Goal: Find specific page/section: Find specific page/section

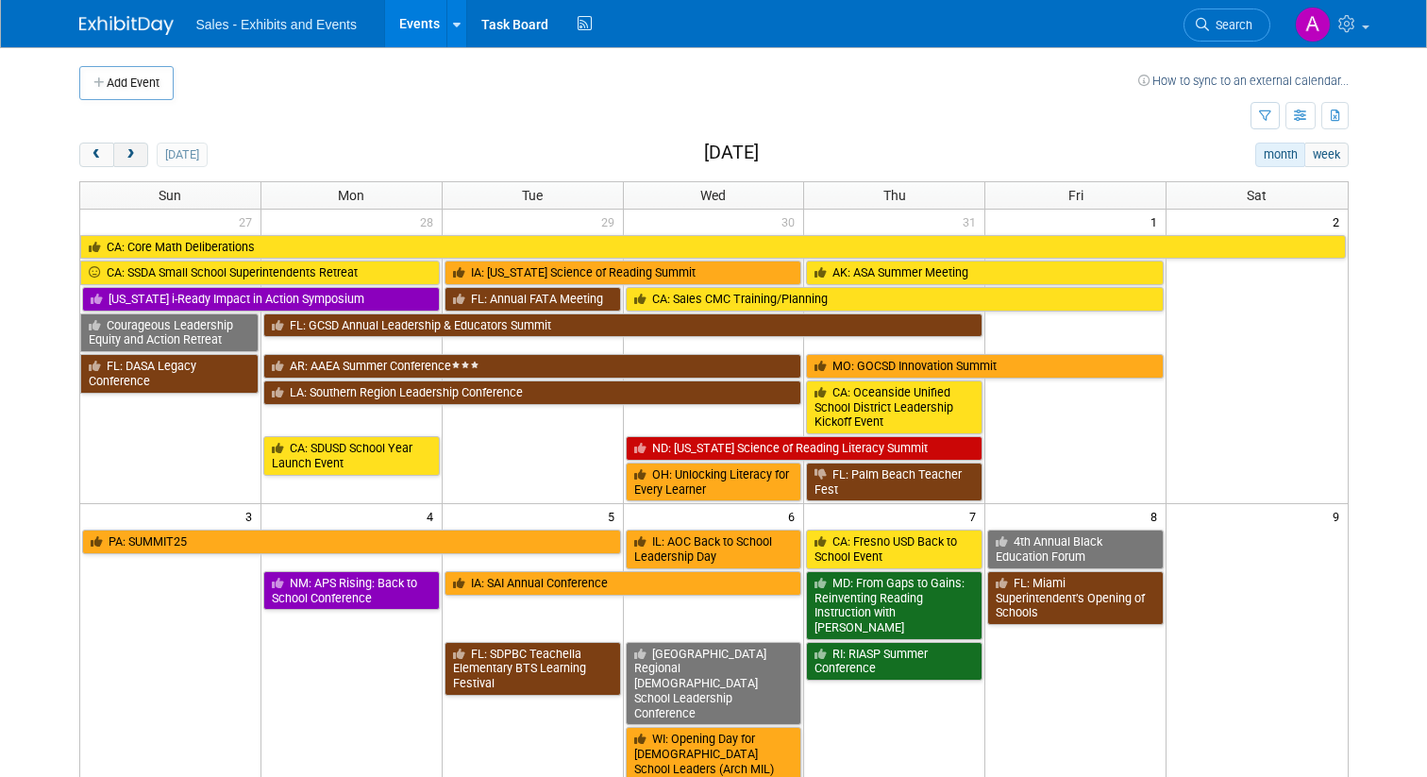
click at [138, 154] on button "next" at bounding box center [130, 155] width 35 height 25
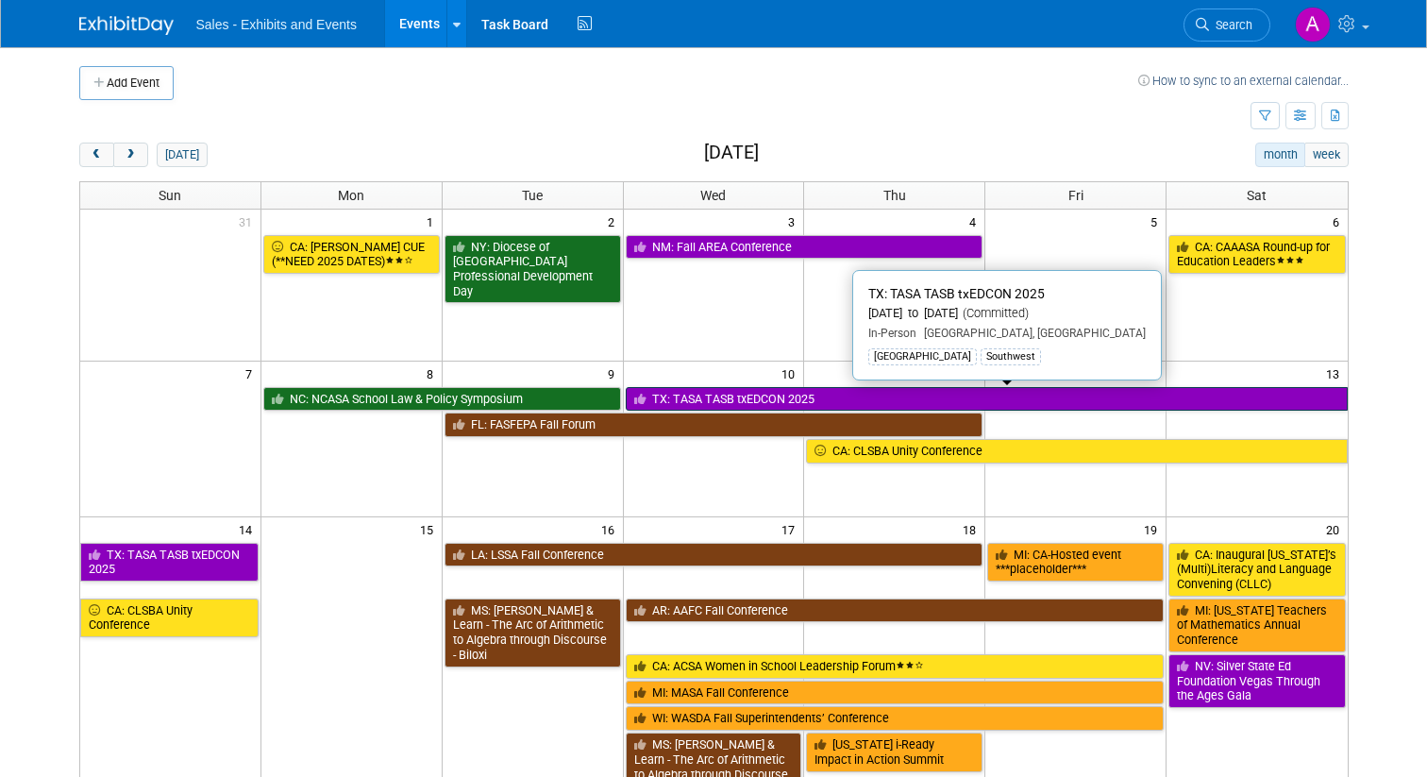
click at [706, 394] on link "TX: TASA TASB txEDCON 2025" at bounding box center [987, 399] width 722 height 25
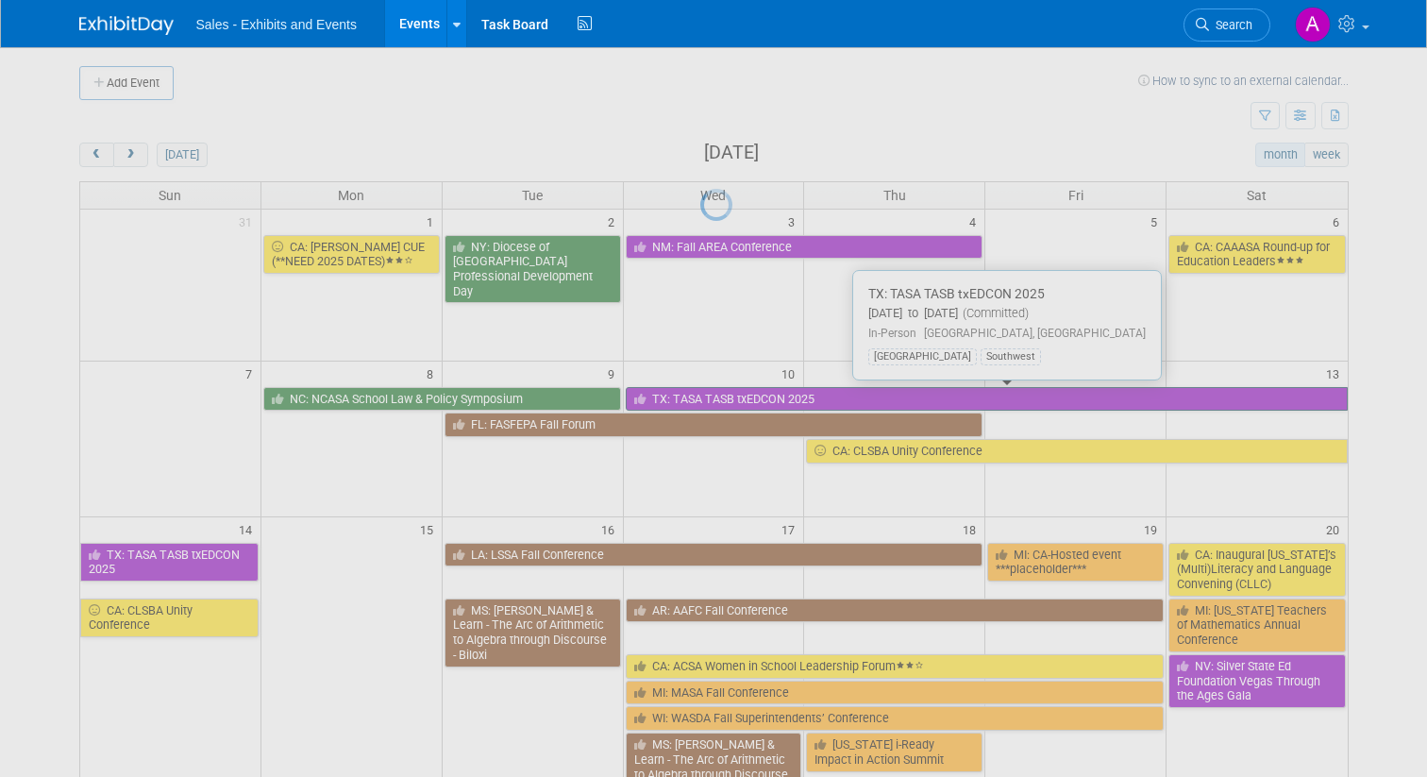
click at [706, 394] on div at bounding box center [713, 388] width 26 height 777
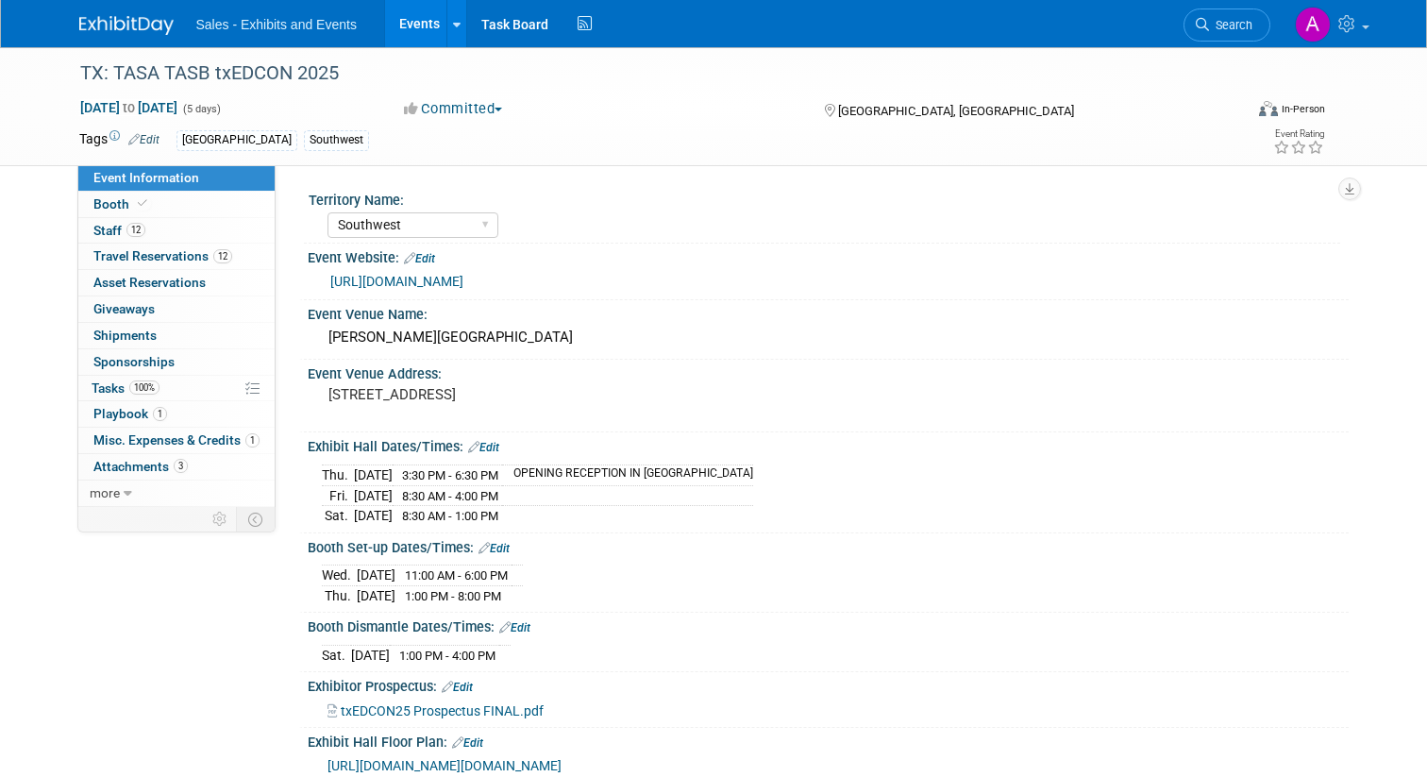
select select "Southwest"
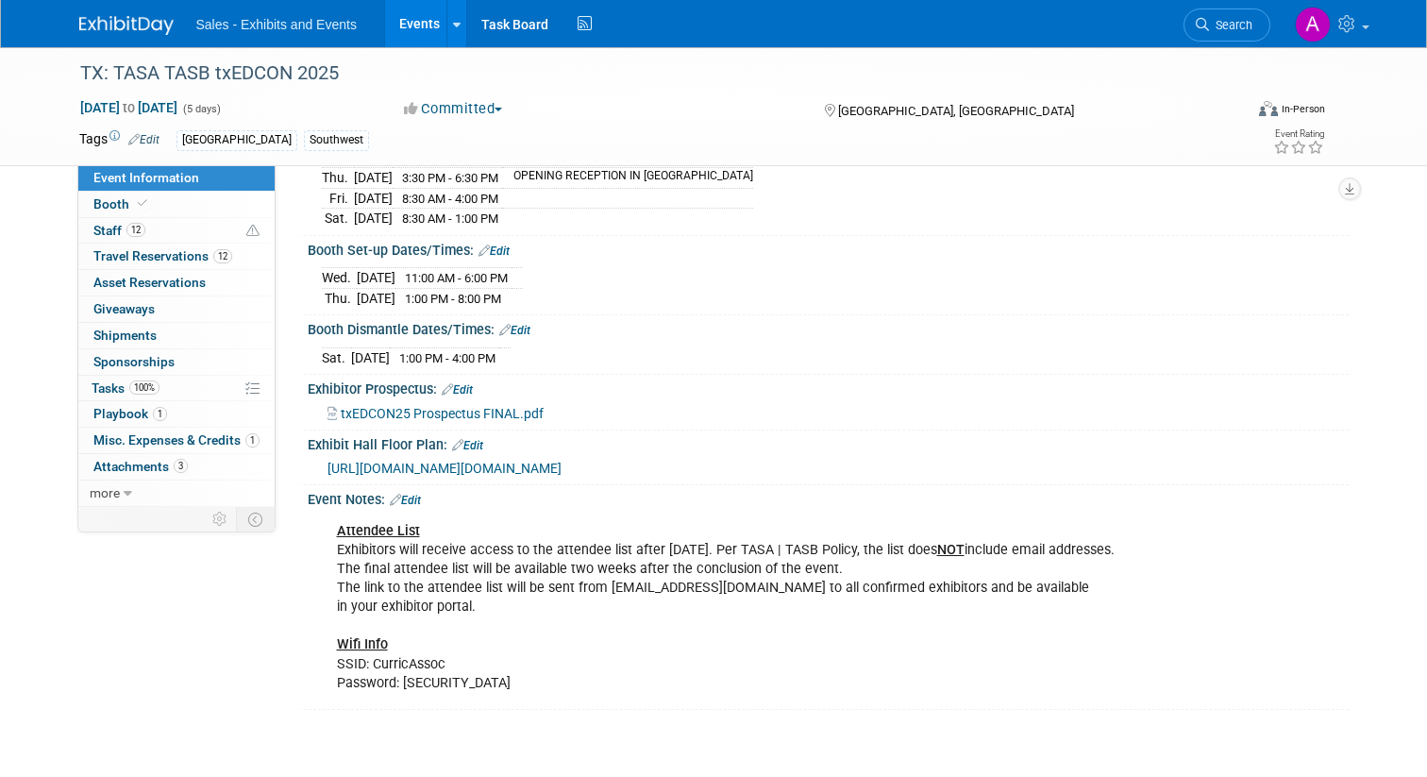
scroll to position [306, 0]
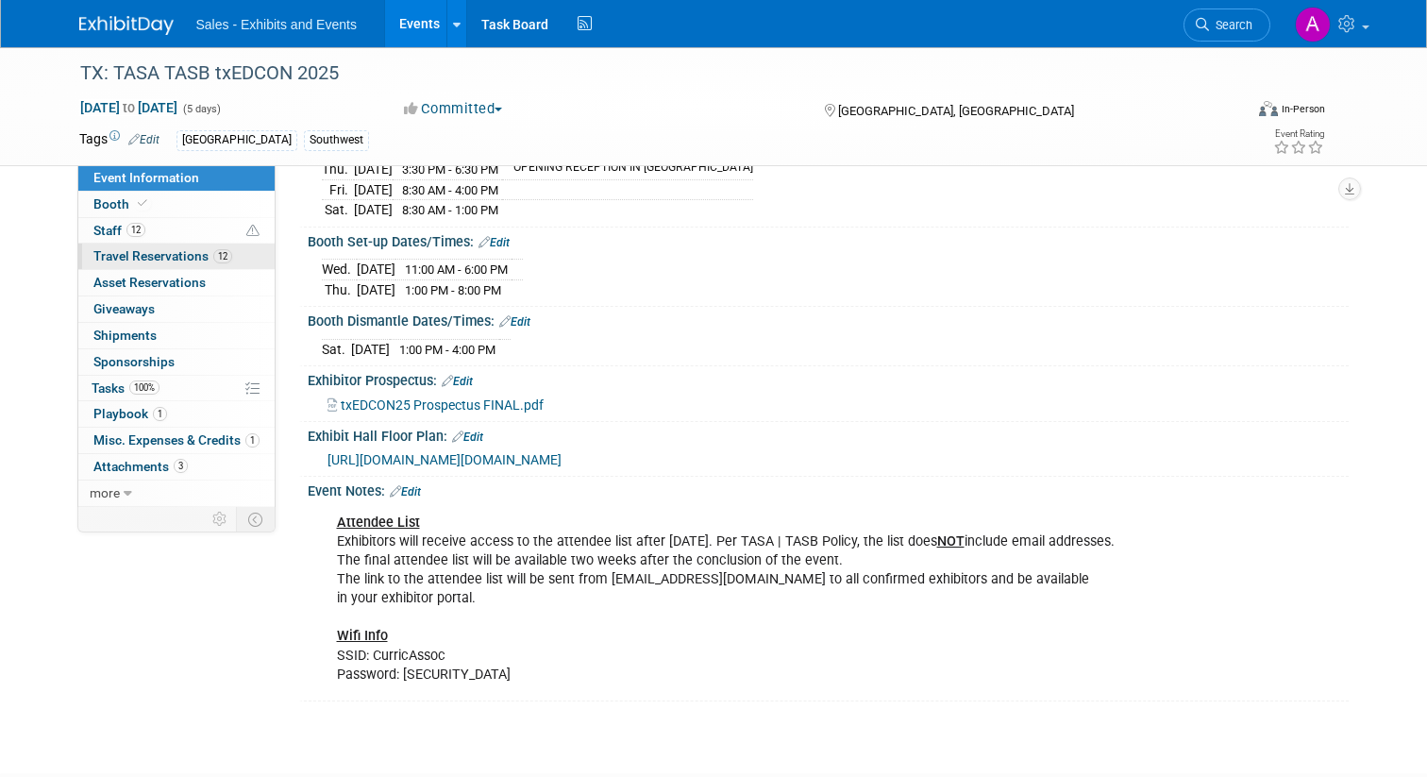
click at [146, 252] on span "Travel Reservations 12" at bounding box center [162, 255] width 139 height 15
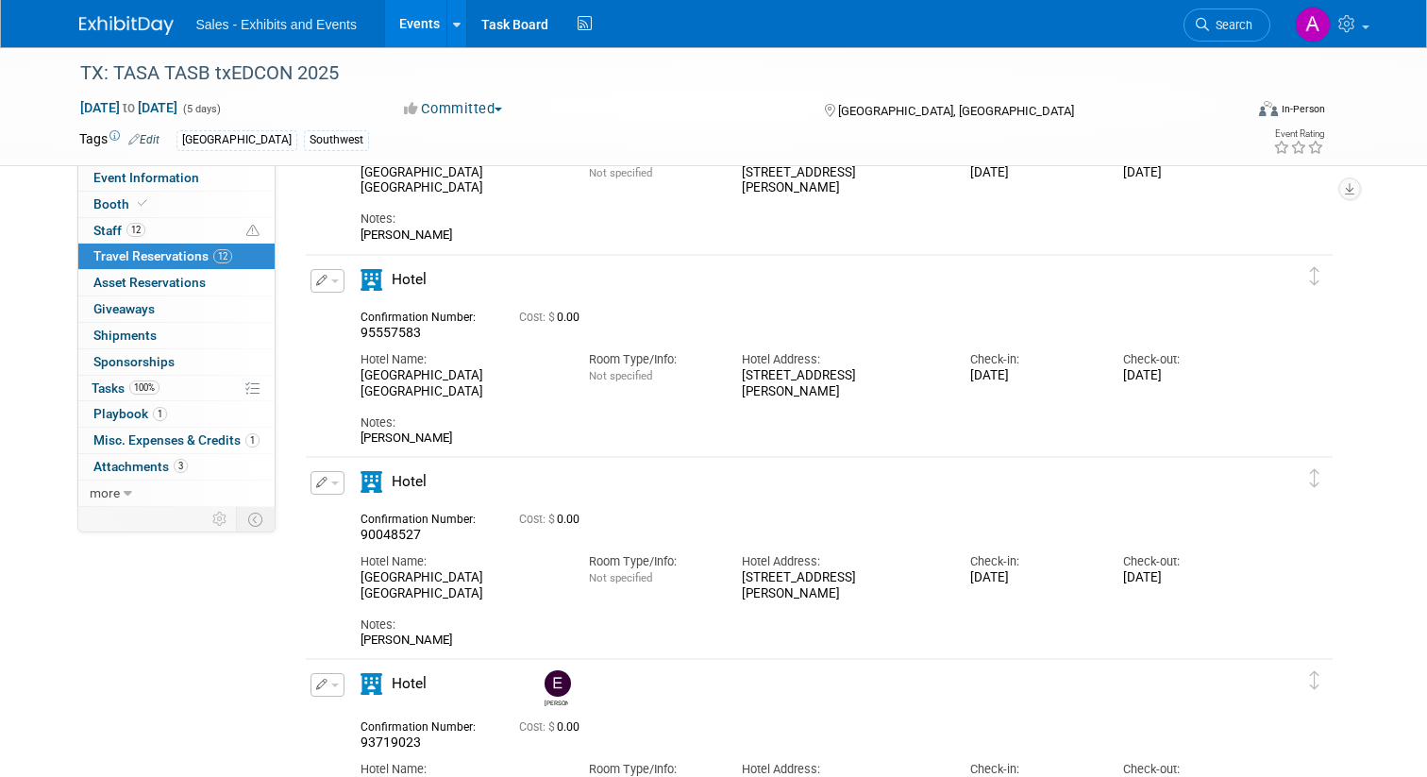
scroll to position [0, 0]
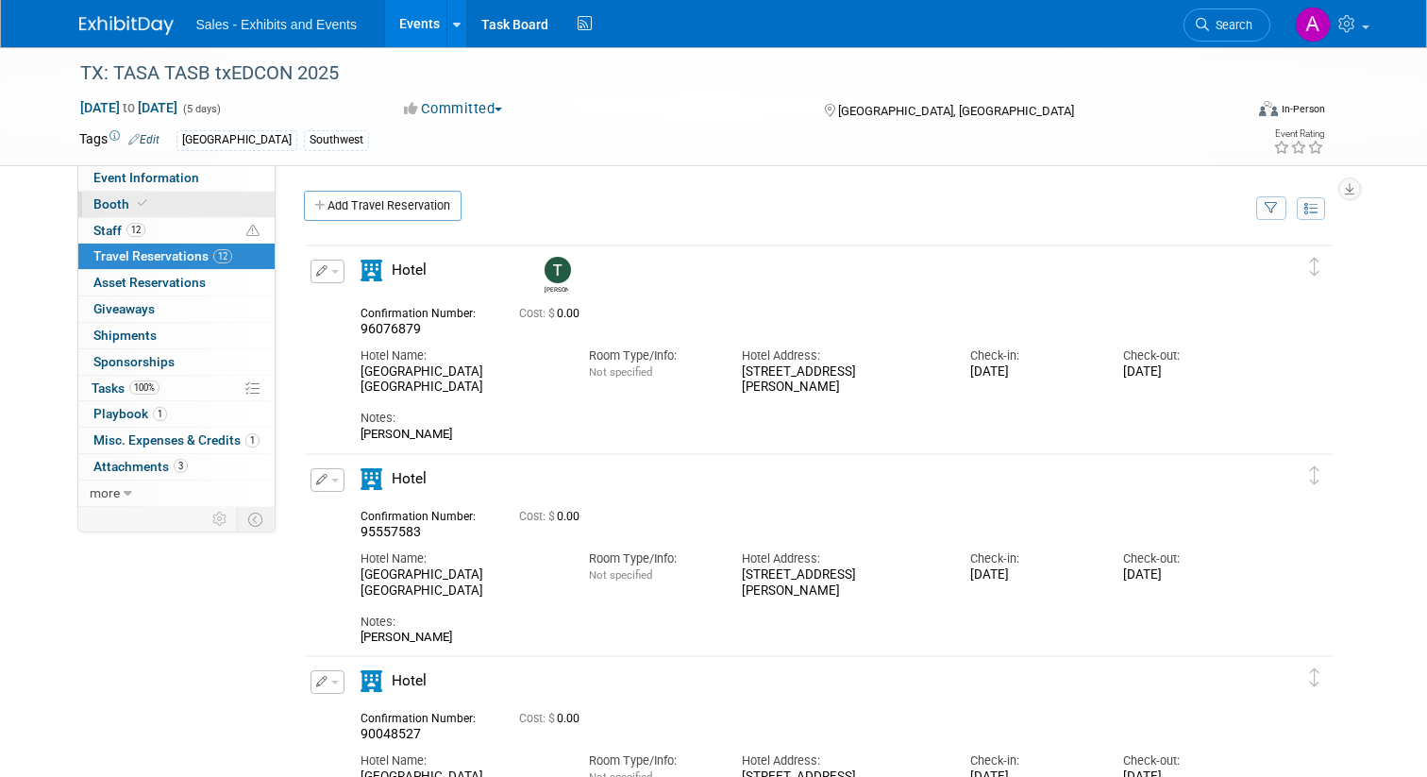
click at [96, 212] on link "Booth" at bounding box center [176, 204] width 196 height 25
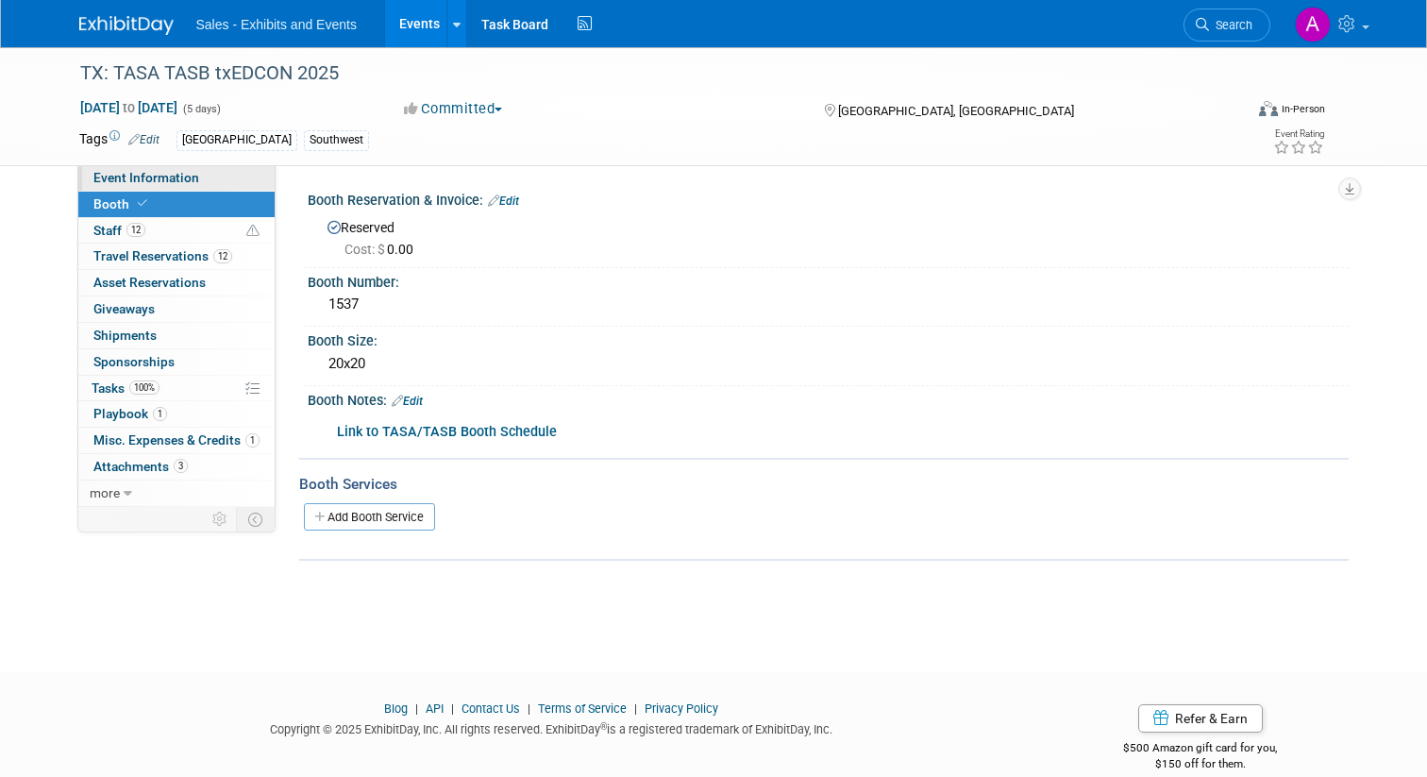
click at [153, 174] on span "Event Information" at bounding box center [146, 177] width 106 height 15
select select "Southwest"
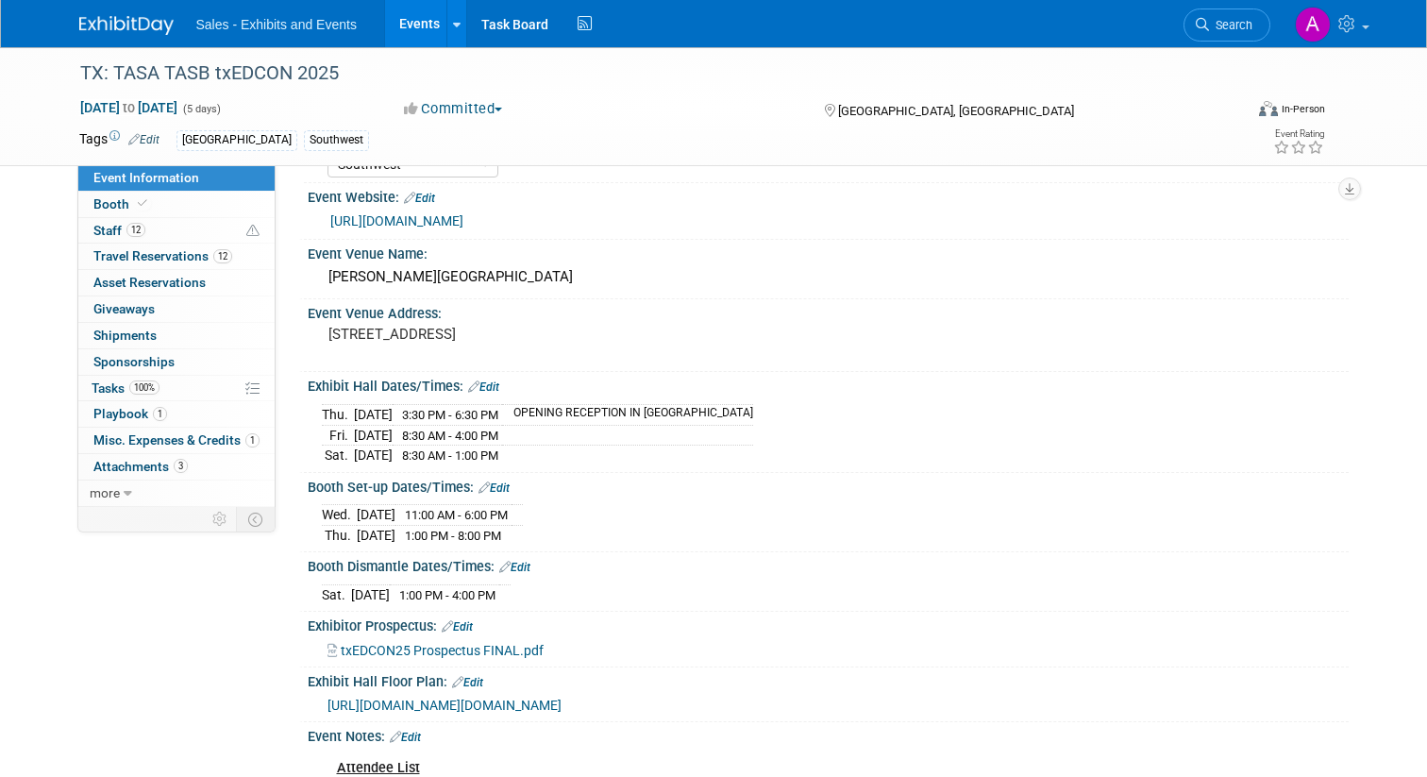
scroll to position [69, 0]
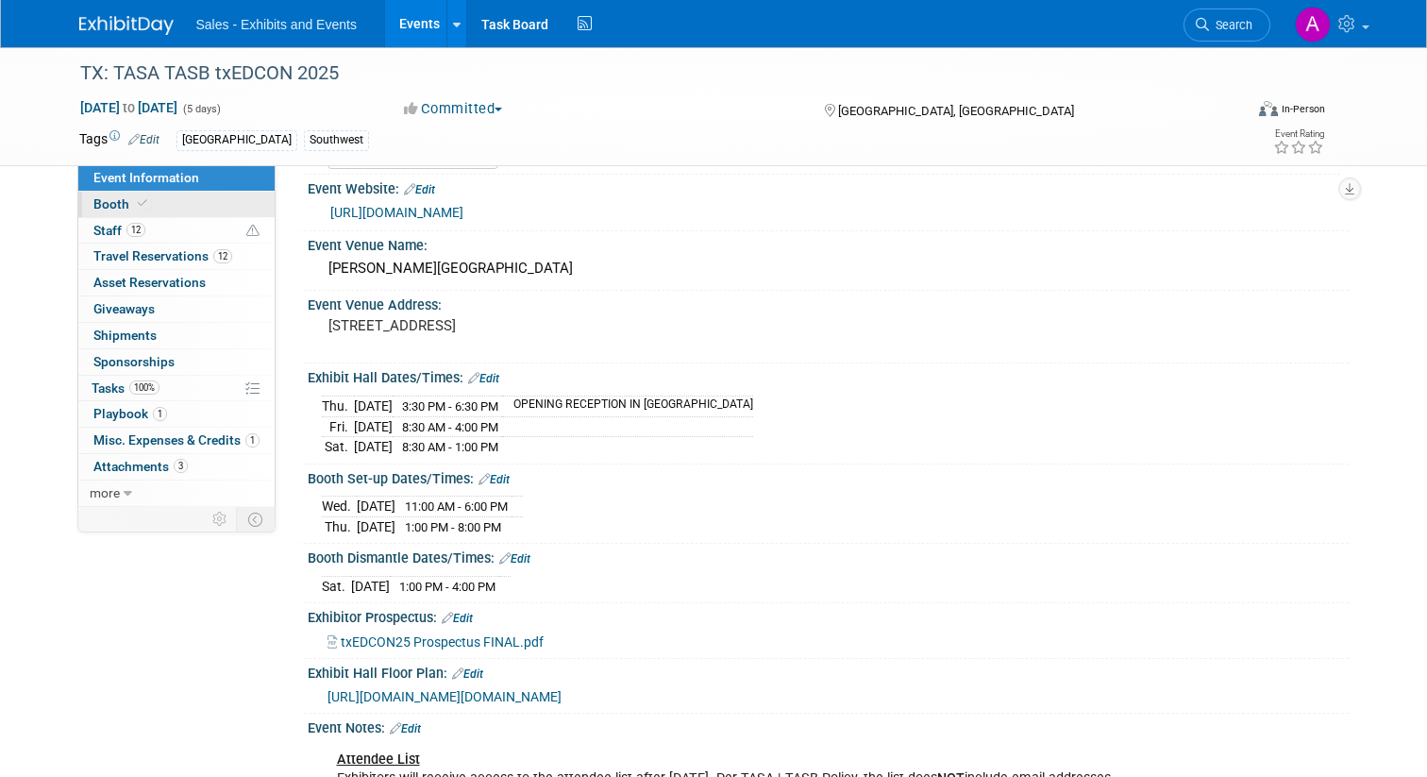
click at [115, 199] on span "Booth" at bounding box center [122, 203] width 58 height 15
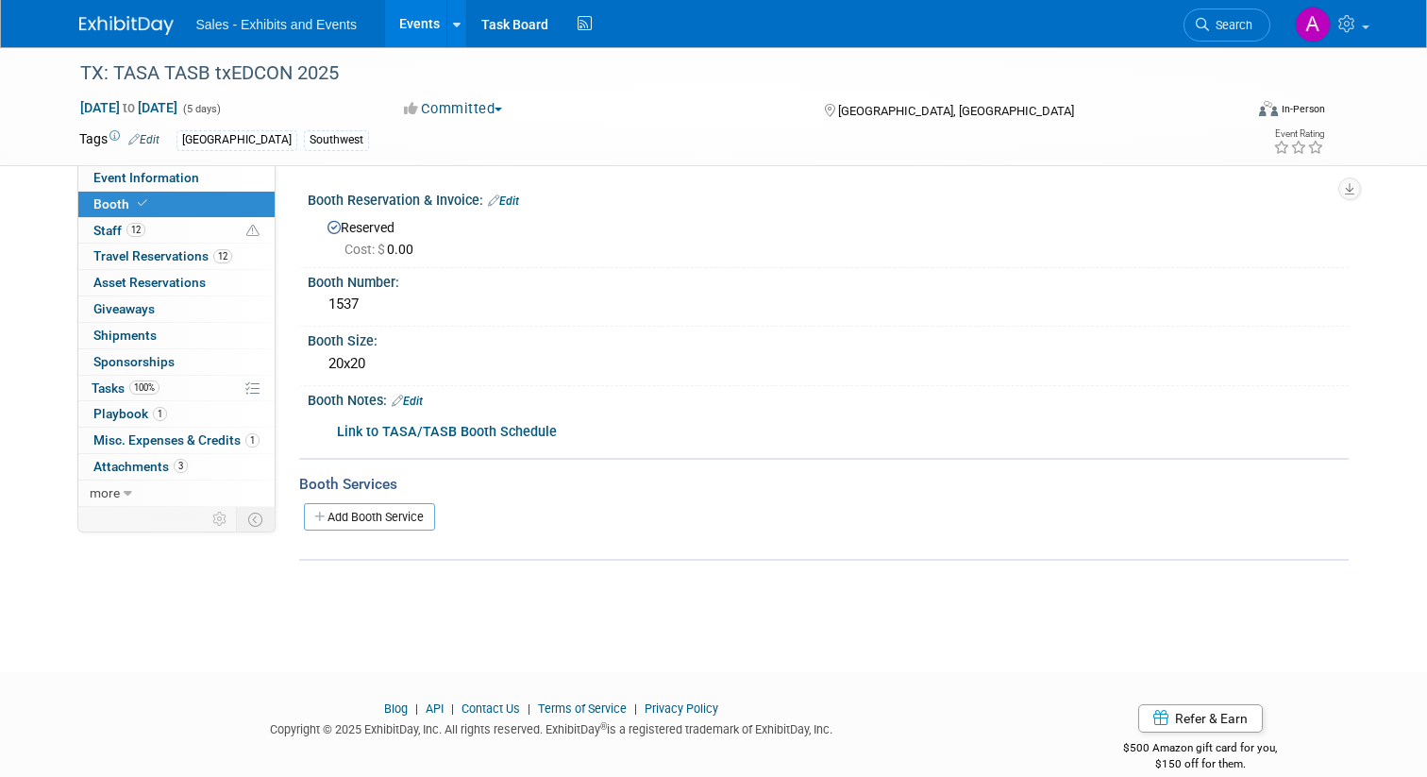
click at [422, 437] on b "Link to TASA/TASB Booth Schedule" at bounding box center [447, 432] width 220 height 16
click at [459, 439] on b "Link to TASA/TASB Booth Schedule" at bounding box center [447, 432] width 220 height 16
click at [370, 423] on div "Link to TASA/TASB Booth Schedule" at bounding box center [735, 432] width 823 height 38
click at [375, 423] on div "Link to TASA/TASB Booth Schedule" at bounding box center [735, 432] width 823 height 38
click at [397, 428] on b "Link to TASA/TASB Booth Schedule" at bounding box center [447, 432] width 220 height 16
